Goal: Task Accomplishment & Management: Use online tool/utility

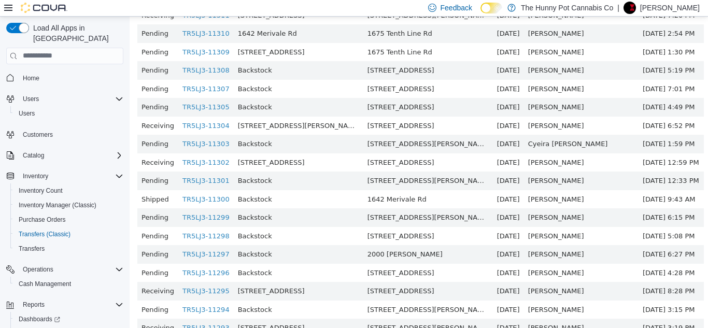
scroll to position [237, 0]
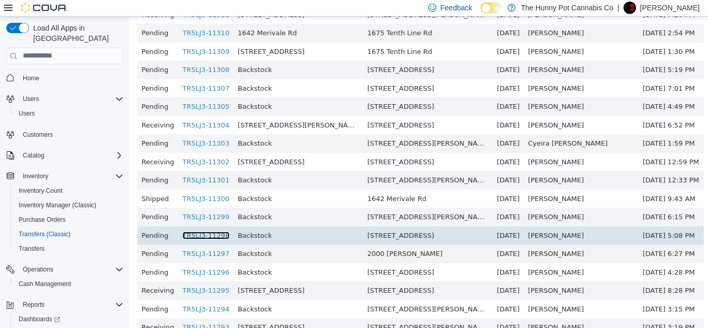
click at [224, 234] on link "TR5LJ3-11298" at bounding box center [206, 235] width 47 height 8
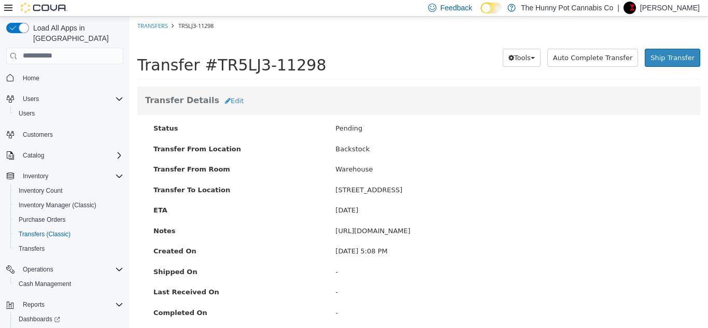
click at [203, 11] on div "Feedback Dark Mode The Hunny Pot Cannabis Co | Abirami Asohan" at bounding box center [354, 8] width 708 height 17
click at [40, 280] on span "Cash Management" at bounding box center [45, 284] width 52 height 8
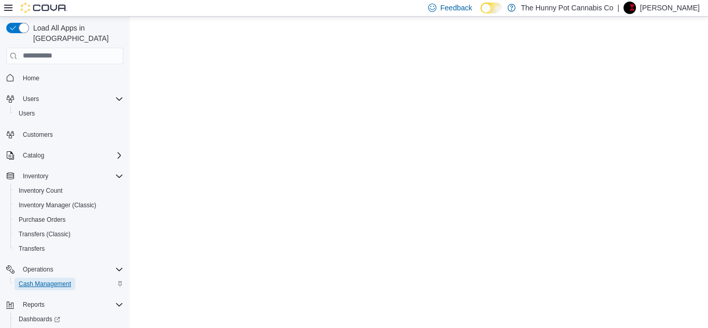
click at [57, 280] on span "Cash Management" at bounding box center [45, 284] width 52 height 8
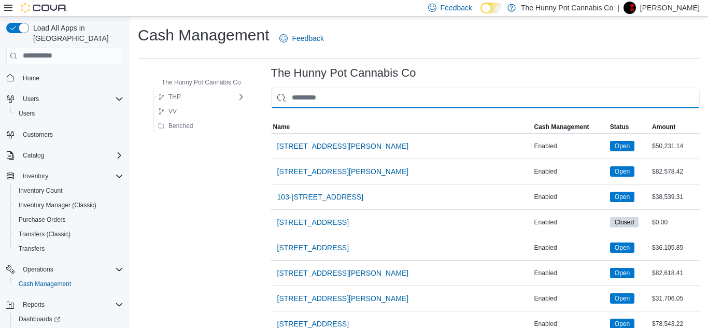
click at [313, 100] on input "This is a search bar. As you type, the results lower in the page will automatic…" at bounding box center [485, 98] width 429 height 21
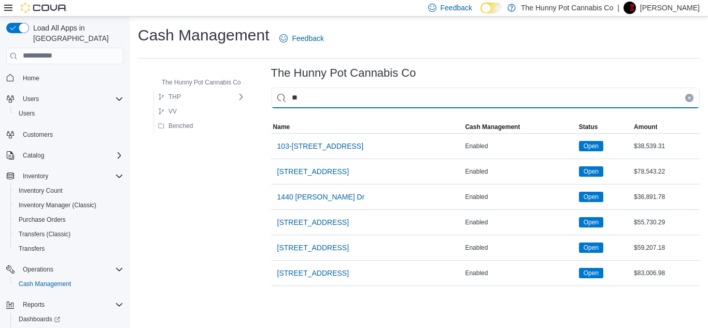
type input "***"
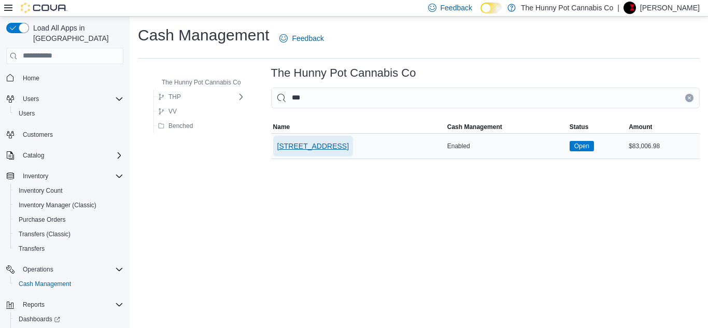
click at [317, 145] on span "[STREET_ADDRESS]" at bounding box center [313, 146] width 72 height 10
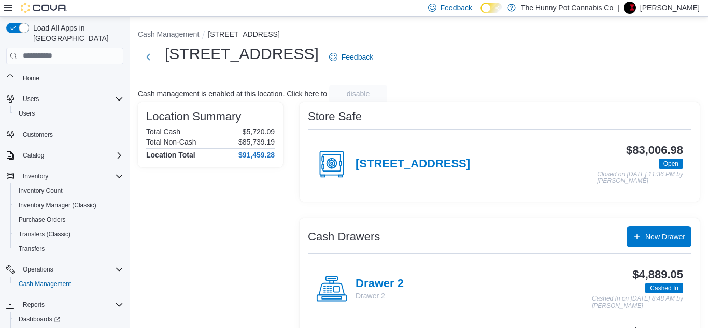
scroll to position [64, 0]
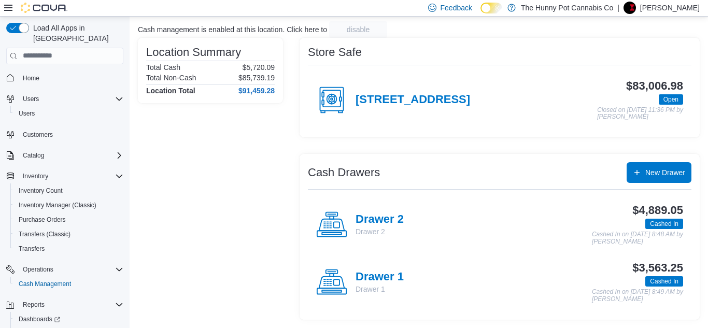
click at [375, 227] on p "Drawer 2" at bounding box center [380, 232] width 48 height 10
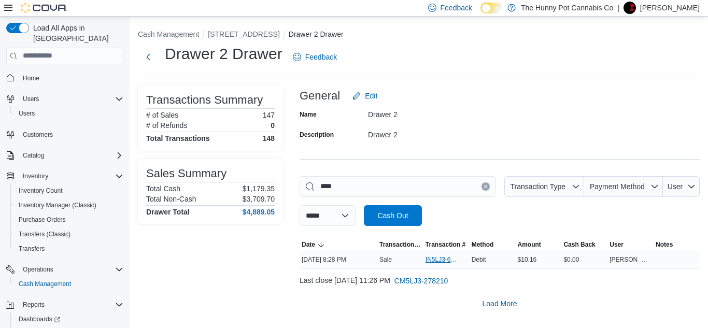
type input "****"
click at [446, 262] on span "IN5LJ3-6152510" at bounding box center [442, 260] width 32 height 8
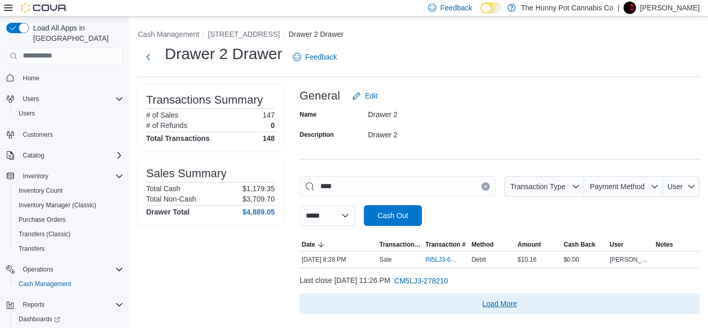
click at [496, 309] on span "Load More" at bounding box center [500, 303] width 392 height 21
click at [497, 305] on span "Load More" at bounding box center [500, 304] width 35 height 10
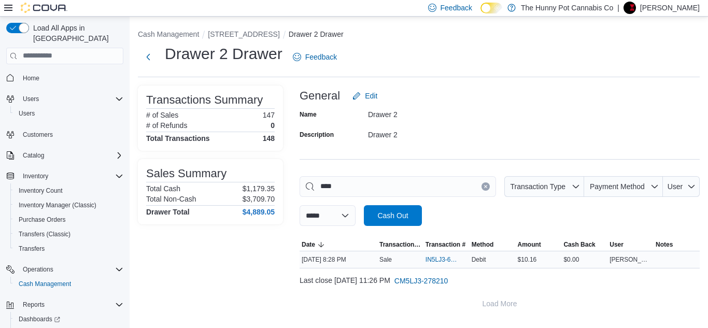
click at [516, 268] on td "Amount $10.16" at bounding box center [539, 259] width 46 height 17
click at [432, 261] on span "IN5LJ3-6152510" at bounding box center [442, 260] width 32 height 8
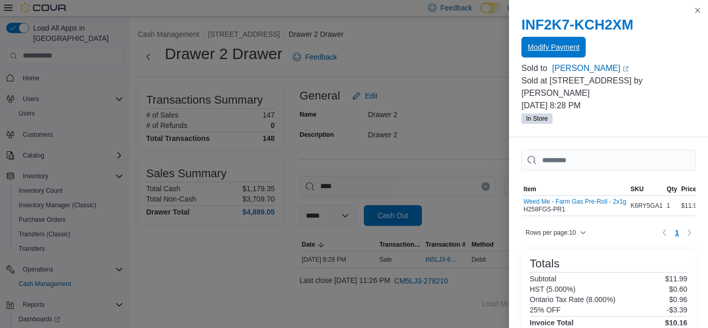
click at [554, 46] on span "Modify Payment" at bounding box center [554, 47] width 52 height 10
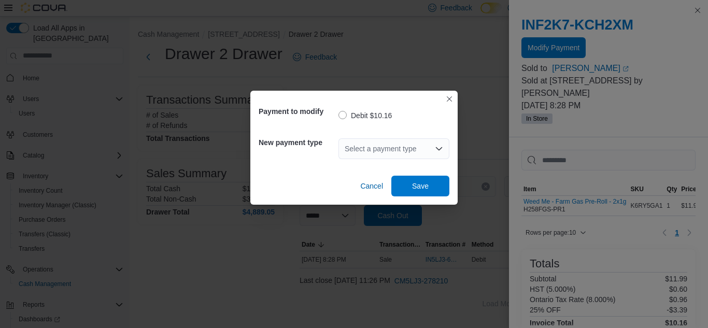
click at [389, 149] on div "Select a payment type" at bounding box center [394, 148] width 111 height 21
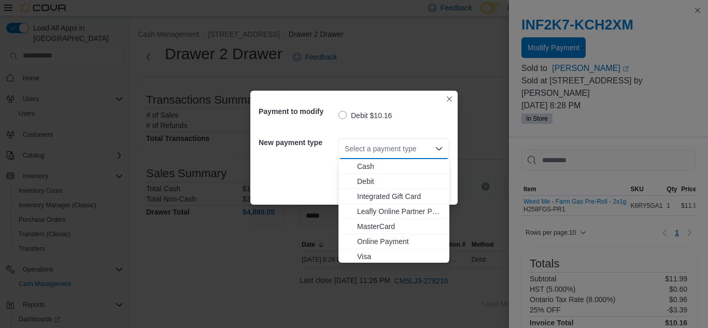
click at [405, 64] on div "Payment to modify Debit $10.16 New payment type Select a payment type Combo box…" at bounding box center [354, 164] width 708 height 328
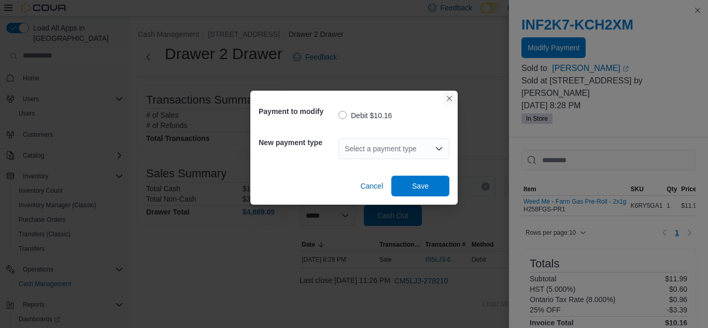
click at [447, 100] on button "Closes this modal window" at bounding box center [449, 98] width 12 height 12
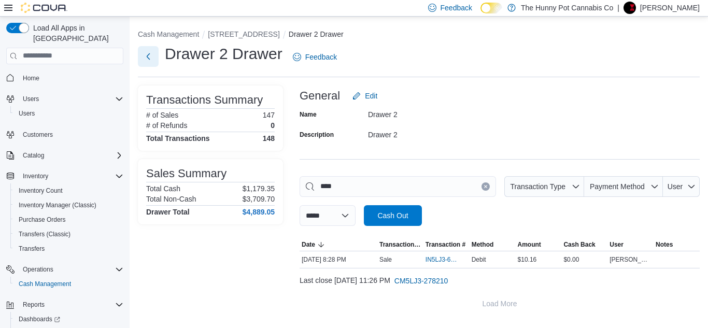
click at [142, 62] on button "Next" at bounding box center [148, 56] width 21 height 21
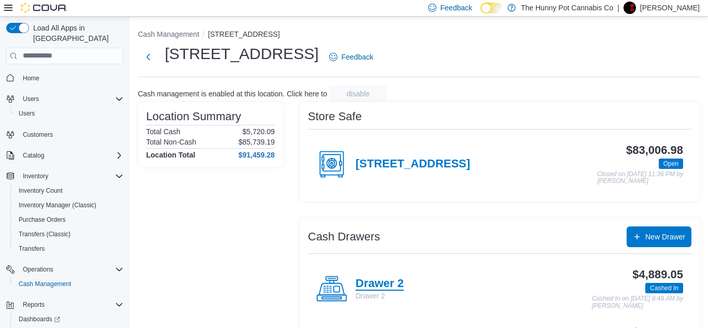
click at [367, 283] on h4 "Drawer 2" at bounding box center [380, 283] width 48 height 13
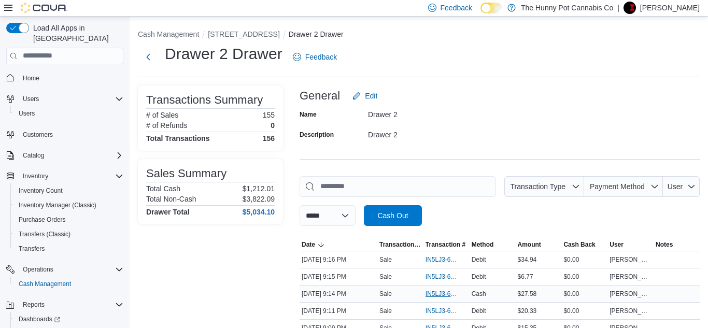
scroll to position [36, 0]
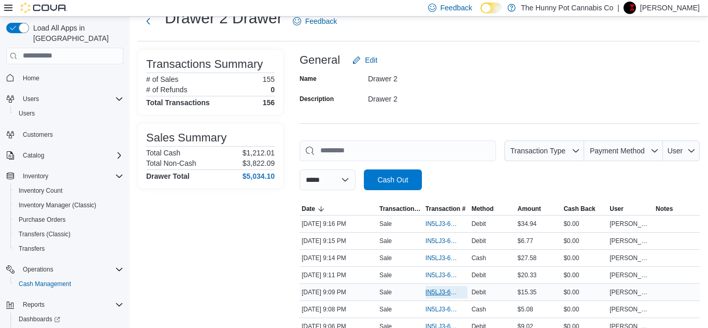
click at [444, 289] on span "IN5LJ3-6152884" at bounding box center [442, 292] width 32 height 8
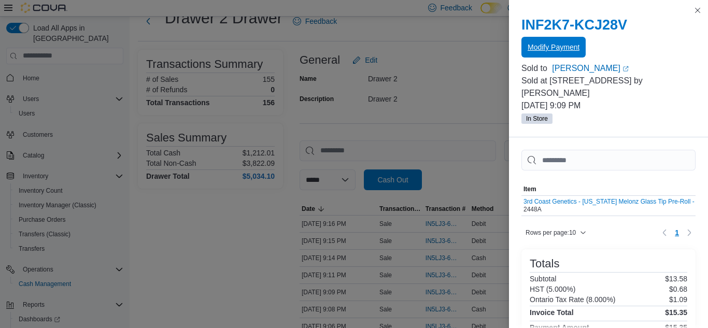
click at [559, 55] on span "Modify Payment" at bounding box center [554, 47] width 52 height 21
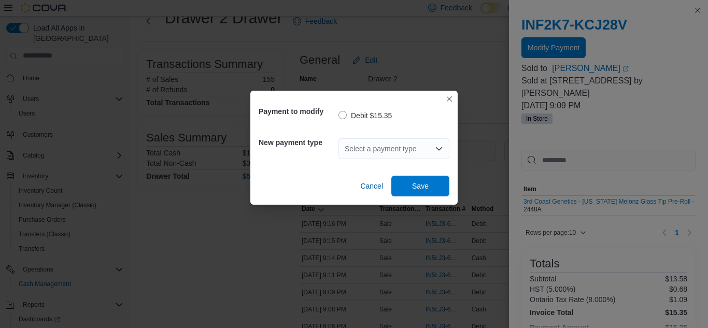
click at [431, 146] on div "Select a payment type" at bounding box center [394, 148] width 111 height 21
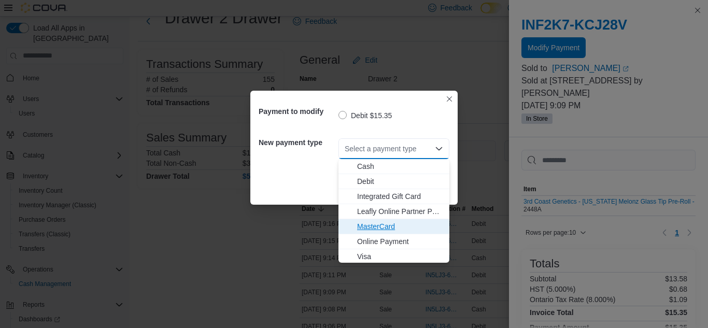
click at [389, 229] on span "MasterCard" at bounding box center [400, 226] width 86 height 10
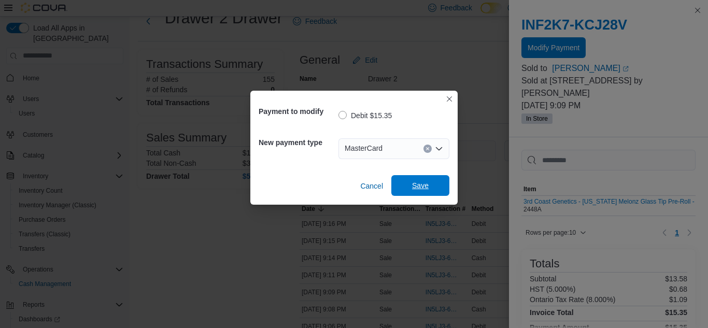
click at [423, 184] on span "Save" at bounding box center [420, 185] width 17 height 10
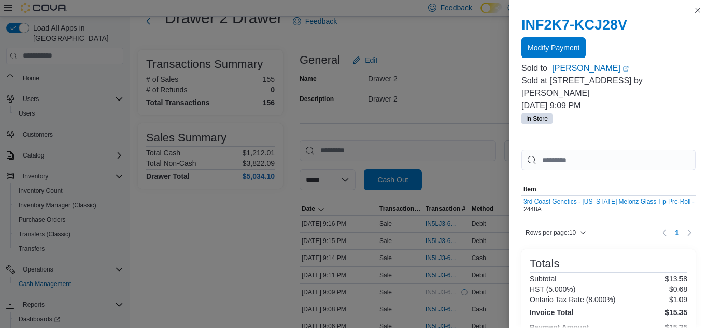
scroll to position [0, 0]
click at [558, 49] on span "Modify Payment" at bounding box center [554, 47] width 52 height 10
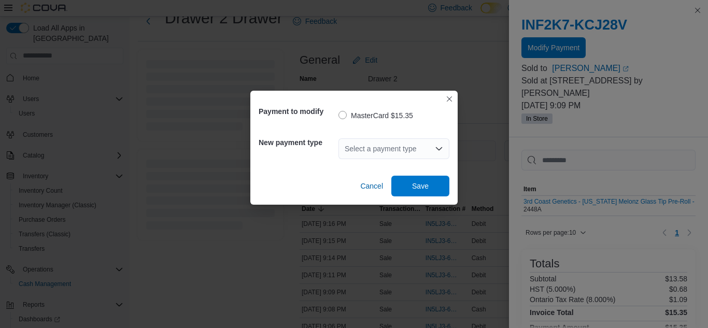
click at [199, 240] on div "Payment to modify MasterCard $15.35 New payment type Select a payment type Canc…" at bounding box center [354, 164] width 708 height 328
click at [378, 186] on span "Cancel" at bounding box center [371, 186] width 23 height 10
